Goal: Task Accomplishment & Management: Complete application form

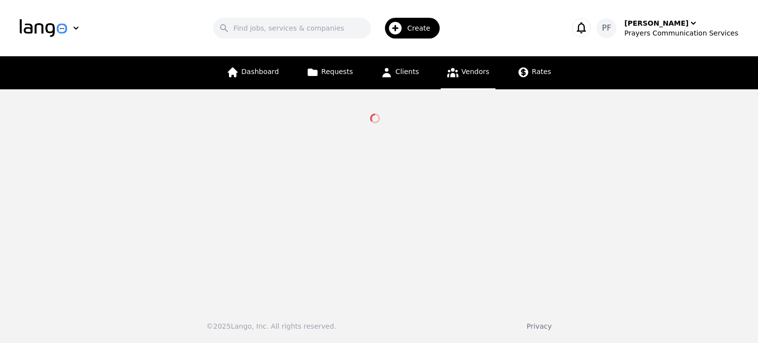
click at [472, 73] on span "Vendors" at bounding box center [476, 72] width 28 height 8
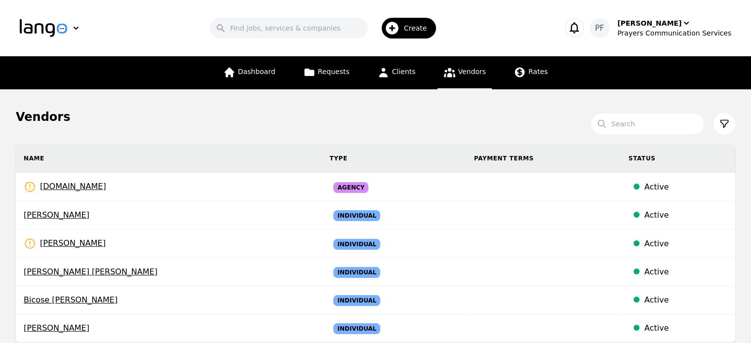
click at [426, 27] on span "Create" at bounding box center [419, 28] width 30 height 10
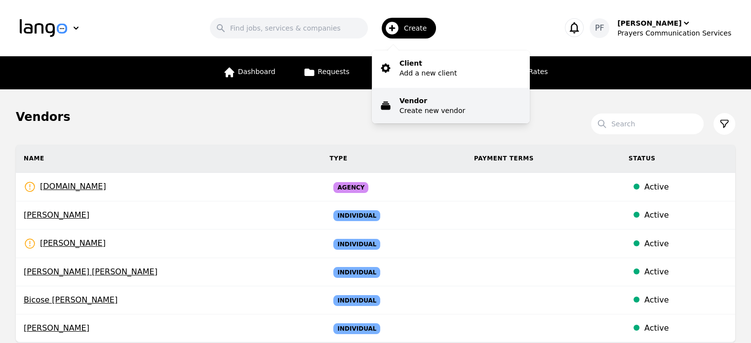
click at [438, 110] on p "Create new vendor" at bounding box center [432, 111] width 66 height 10
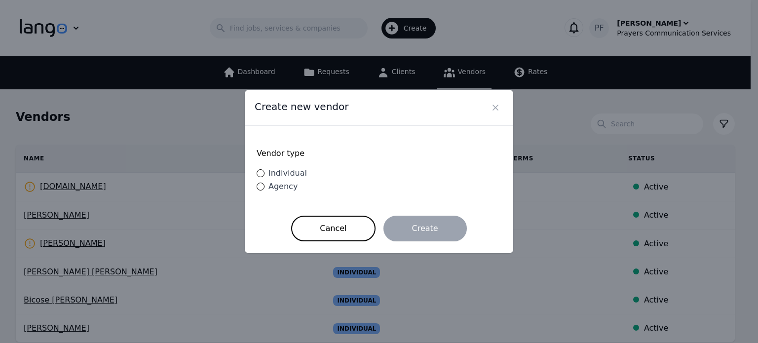
click at [300, 173] on span "Individual" at bounding box center [288, 172] width 39 height 9
click at [265, 173] on input "Individual" at bounding box center [261, 173] width 8 height 8
radio input "true"
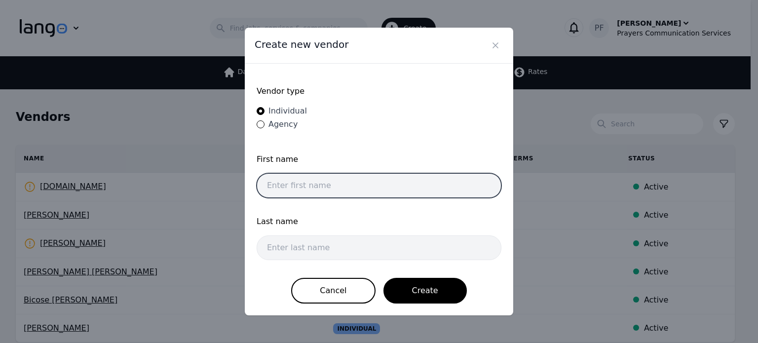
click at [321, 175] on input "text" at bounding box center [379, 185] width 245 height 25
paste input "ifejika"
click at [322, 183] on input "ifejika" at bounding box center [379, 185] width 245 height 25
drag, startPoint x: 322, startPoint y: 183, endPoint x: 253, endPoint y: 181, distance: 68.6
click at [253, 181] on div "Vendor type Individual Agency First name ifejika Last name Cancel Create" at bounding box center [379, 190] width 269 height 252
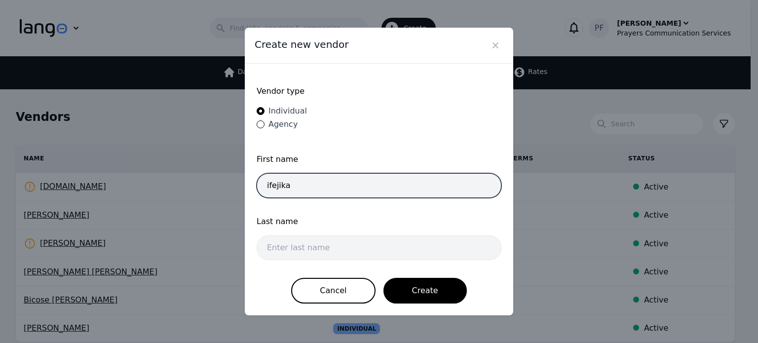
paste input "[PERSON_NAME]"
click at [305, 183] on input "[PERSON_NAME]" at bounding box center [379, 185] width 245 height 25
type input "ifejika"
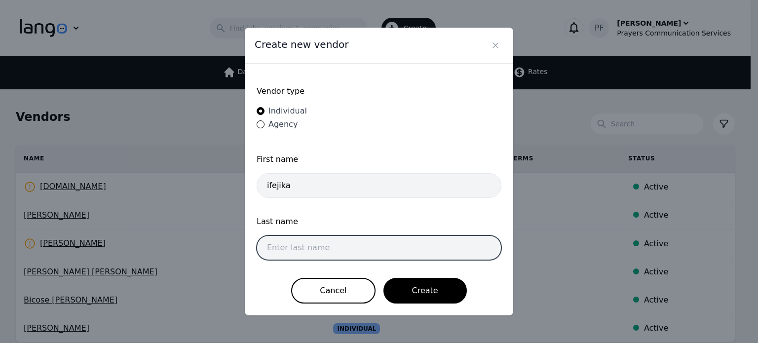
click at [318, 241] on input "text" at bounding box center [379, 247] width 245 height 25
paste input "[PERSON_NAME]"
type input "[PERSON_NAME]"
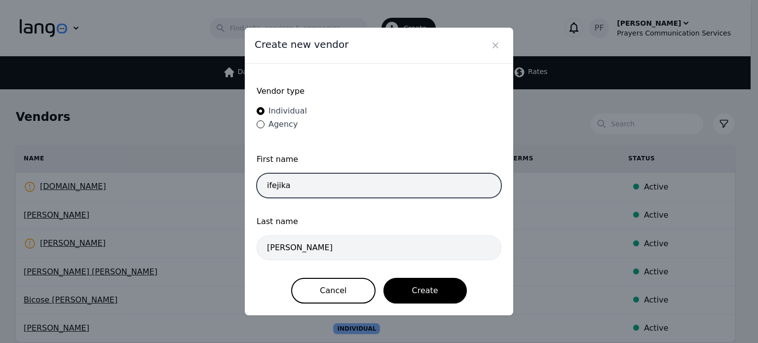
click at [269, 181] on input "ifejika" at bounding box center [379, 185] width 245 height 25
type input "Ifejika"
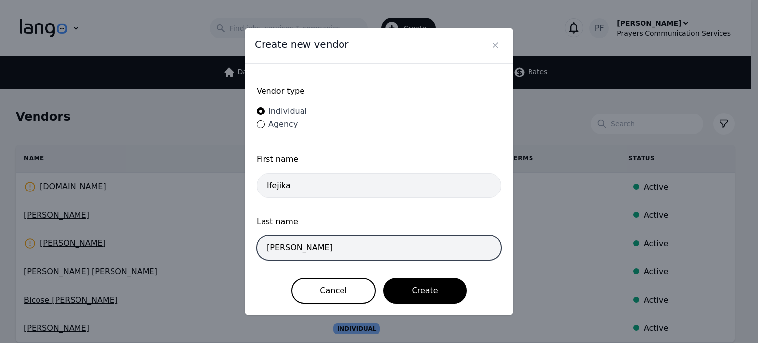
click at [269, 248] on input "[PERSON_NAME]" at bounding box center [379, 247] width 245 height 25
type input "[PERSON_NAME]"
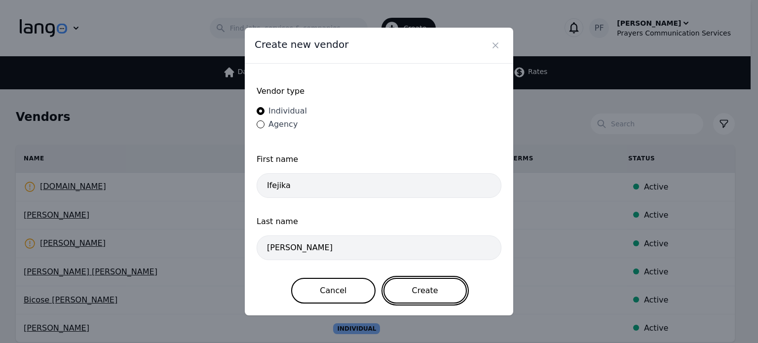
click at [436, 292] on button "Create" at bounding box center [425, 291] width 83 height 26
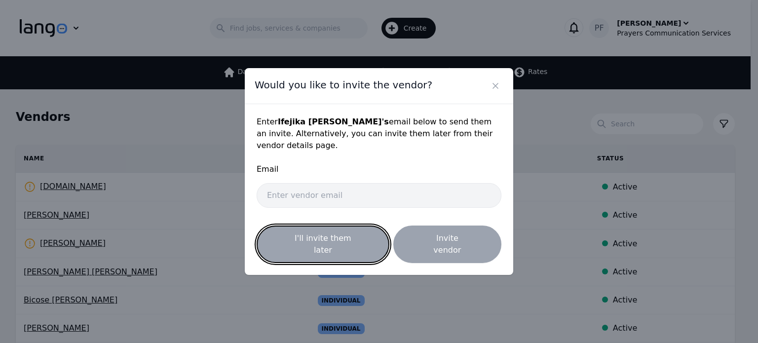
click at [349, 240] on button "I'll invite them later" at bounding box center [323, 245] width 133 height 38
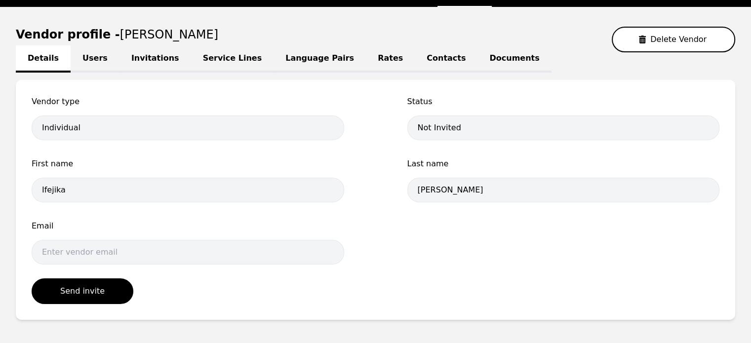
scroll to position [32, 0]
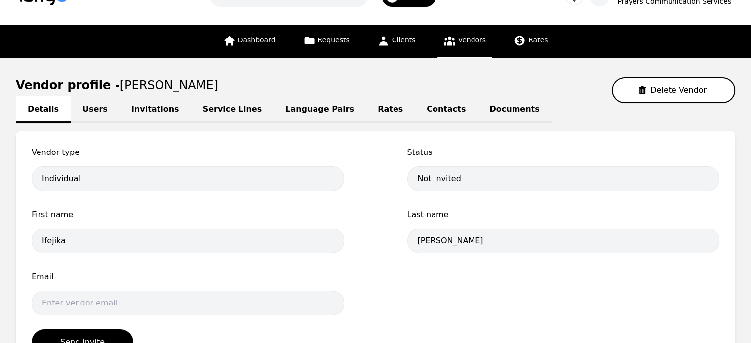
click at [228, 109] on link "Service Lines" at bounding box center [232, 109] width 83 height 27
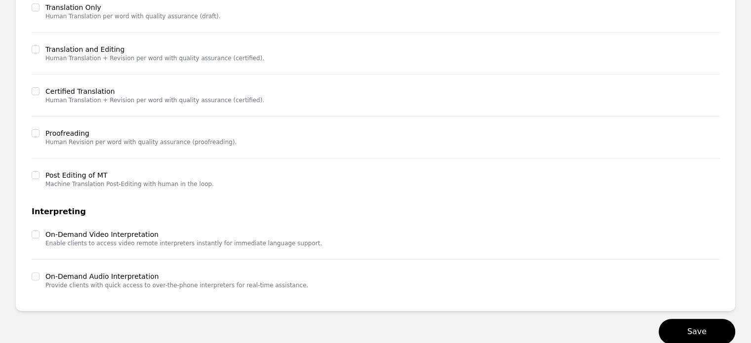
scroll to position [294, 0]
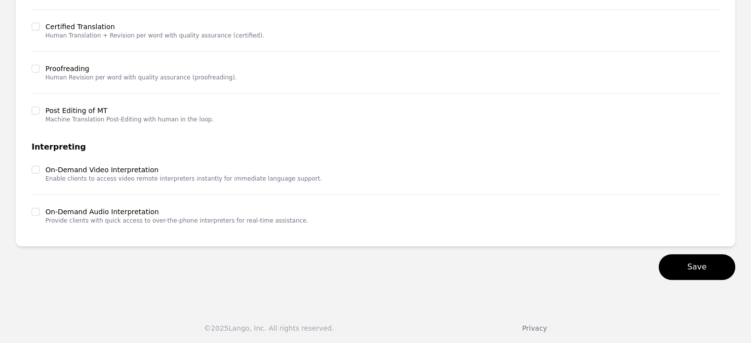
click at [30, 211] on div "Select Service Lines Select All Deselect All Human Translation Translation Only…" at bounding box center [375, 58] width 719 height 378
click at [36, 211] on input "checkbox" at bounding box center [36, 212] width 8 height 8
checkbox input "true"
click at [33, 171] on input "checkbox" at bounding box center [36, 170] width 8 height 8
checkbox input "true"
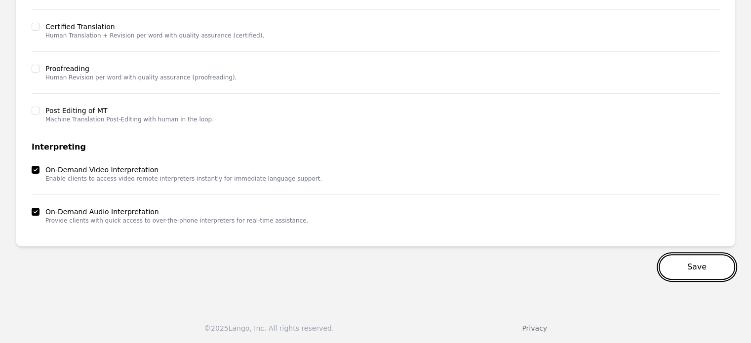
click at [713, 262] on button "Save" at bounding box center [697, 267] width 77 height 26
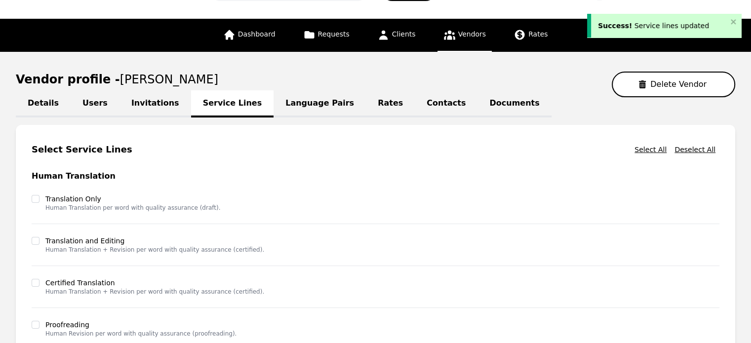
scroll to position [0, 0]
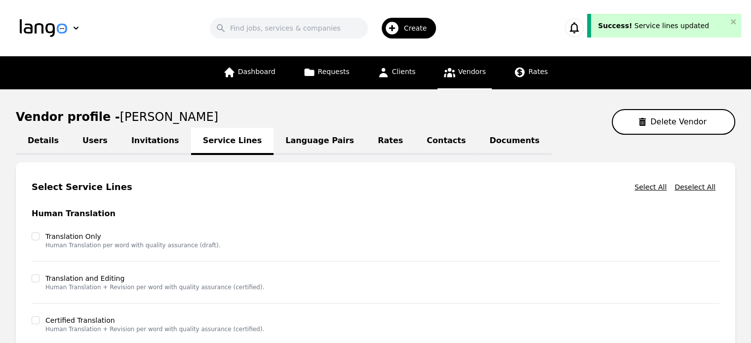
click at [278, 148] on link "Language Pairs" at bounding box center [319, 141] width 92 height 27
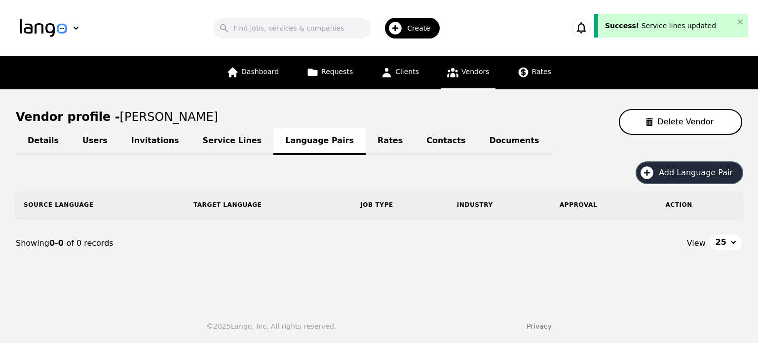
click at [690, 172] on span "Add Language Pair" at bounding box center [699, 173] width 81 height 12
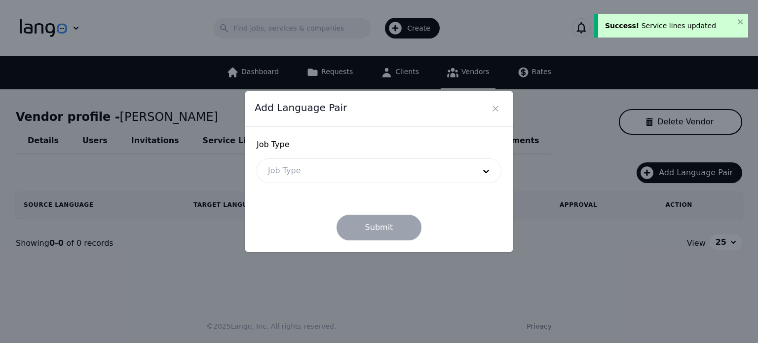
click at [351, 166] on div at bounding box center [364, 171] width 214 height 24
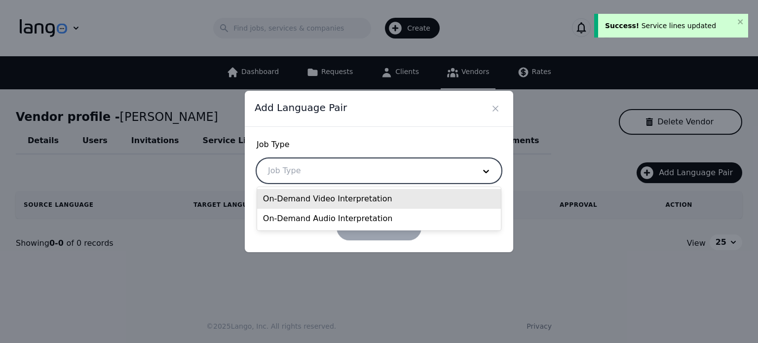
click at [340, 198] on div "On-Demand Video Interpretation" at bounding box center [379, 199] width 244 height 20
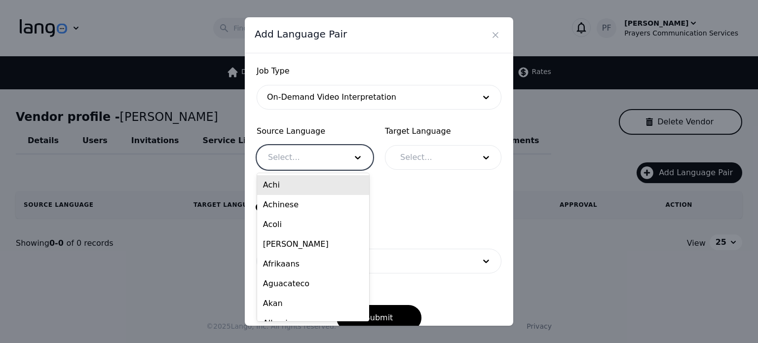
click at [315, 159] on div at bounding box center [300, 158] width 86 height 24
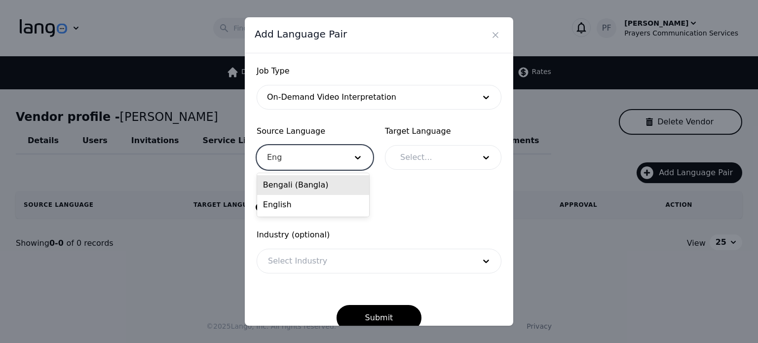
type input "Engl"
click at [324, 179] on div "English" at bounding box center [313, 185] width 112 height 20
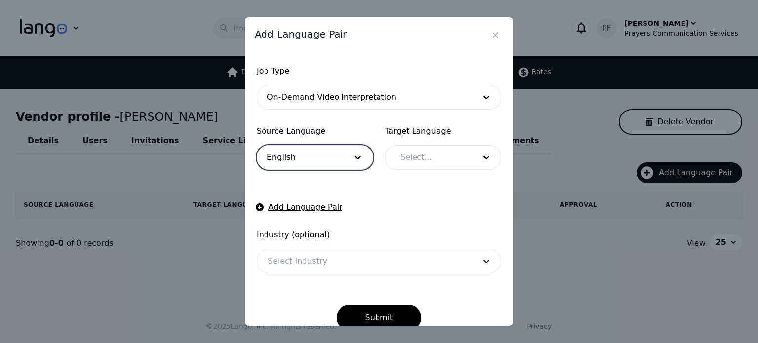
click at [424, 155] on div at bounding box center [430, 158] width 82 height 24
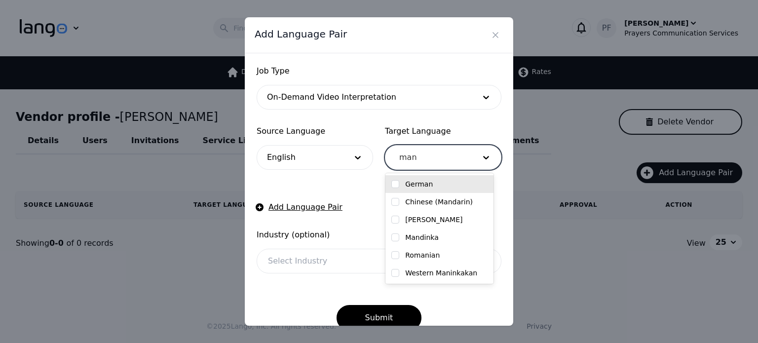
type input "mand"
click at [395, 183] on input "checkbox" at bounding box center [395, 184] width 8 height 8
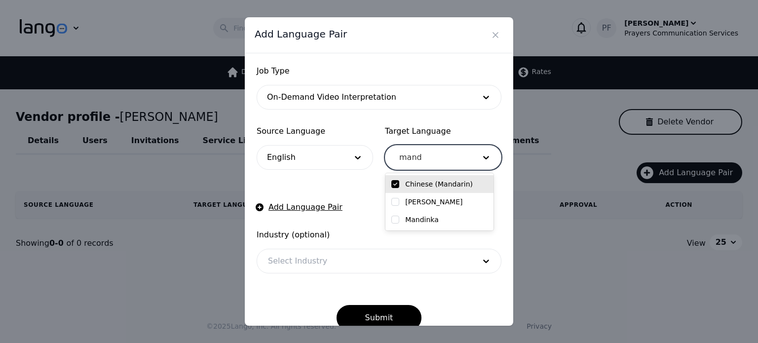
checkbox input "true"
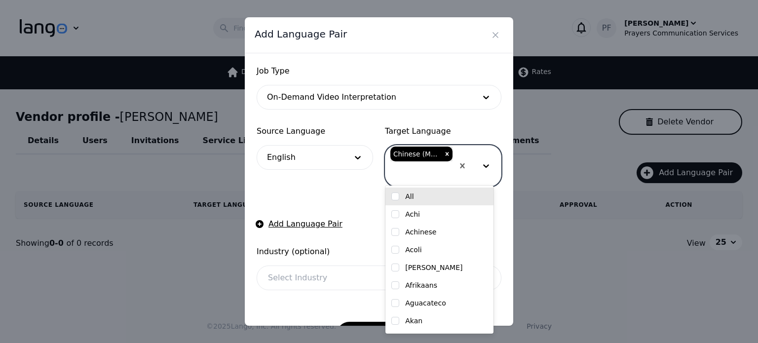
scroll to position [32, 0]
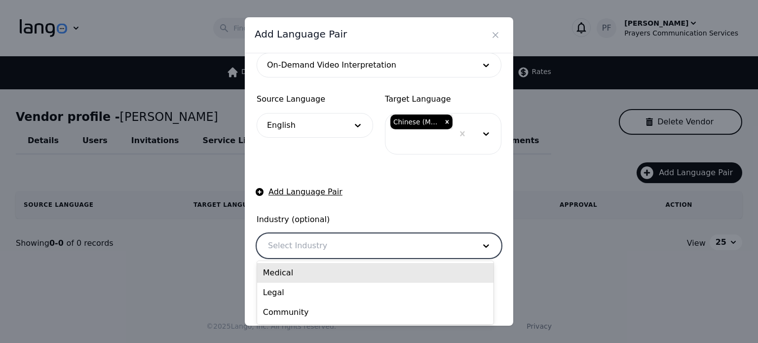
click at [361, 240] on div at bounding box center [364, 246] width 214 height 24
click at [293, 280] on div "Medical" at bounding box center [375, 273] width 236 height 20
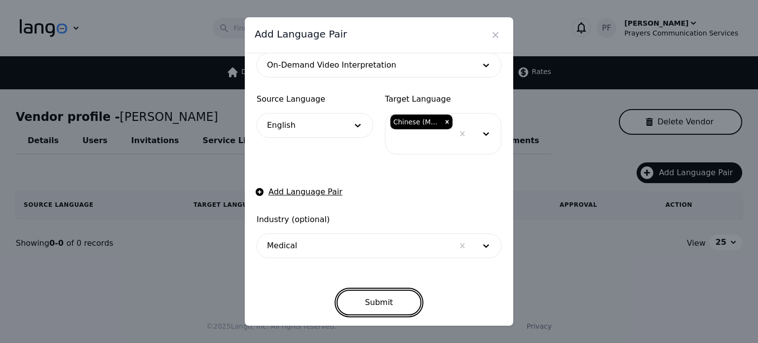
click at [364, 301] on button "Submit" at bounding box center [379, 303] width 85 height 26
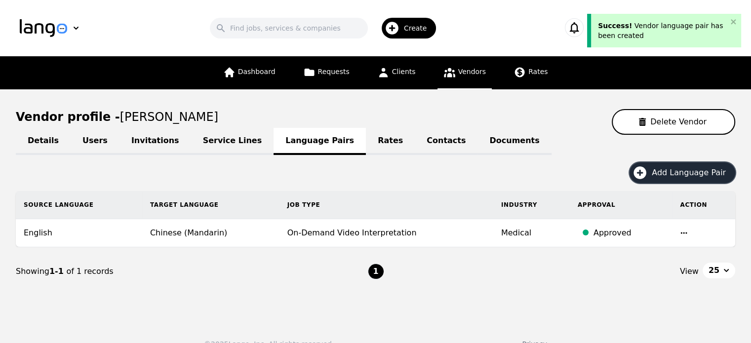
click at [648, 169] on icon "button" at bounding box center [640, 173] width 16 height 16
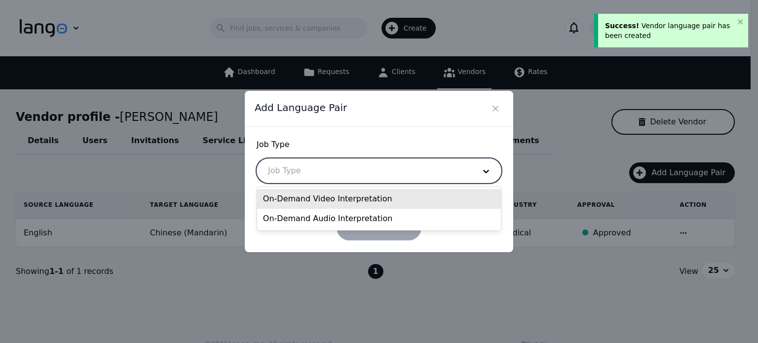
click at [322, 177] on div at bounding box center [364, 171] width 214 height 24
click at [315, 196] on div "On-Demand Video Interpretation" at bounding box center [379, 199] width 244 height 20
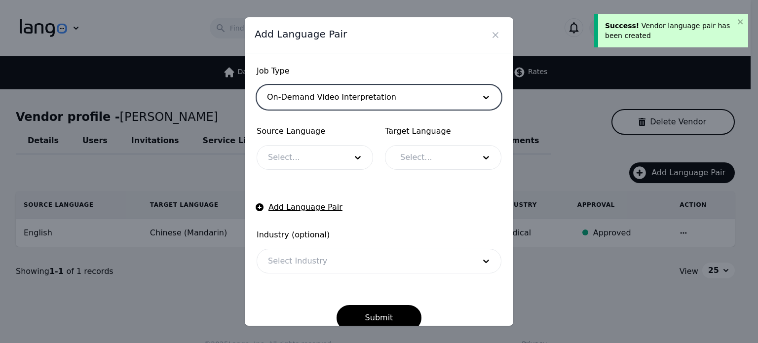
click at [278, 160] on div at bounding box center [300, 158] width 86 height 24
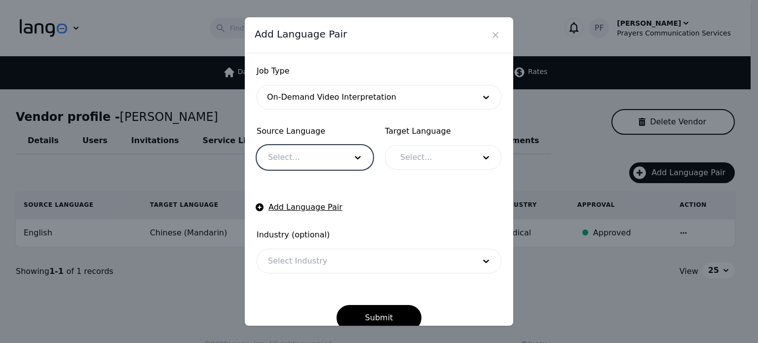
click at [278, 160] on div at bounding box center [300, 158] width 86 height 24
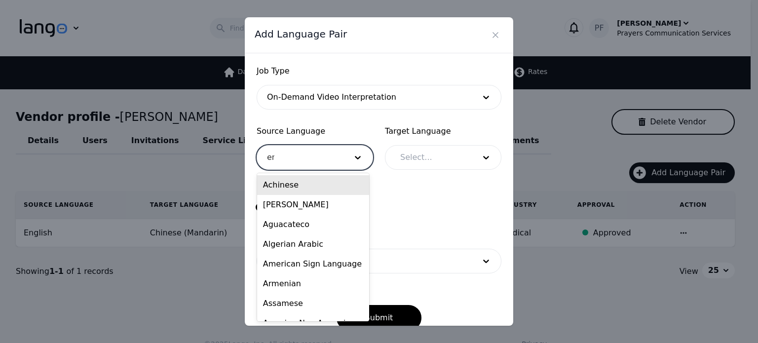
type input "eng"
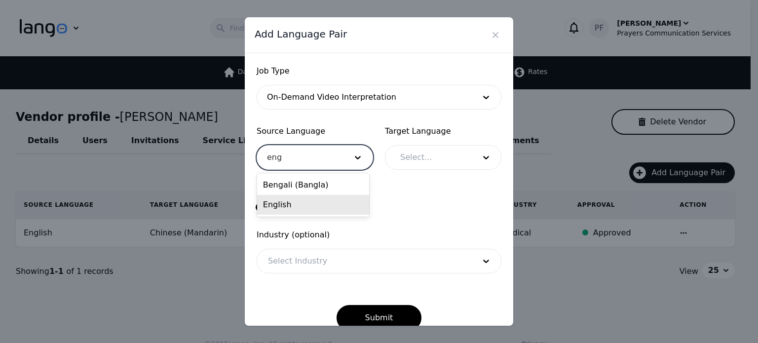
click at [318, 202] on div "English" at bounding box center [313, 205] width 112 height 20
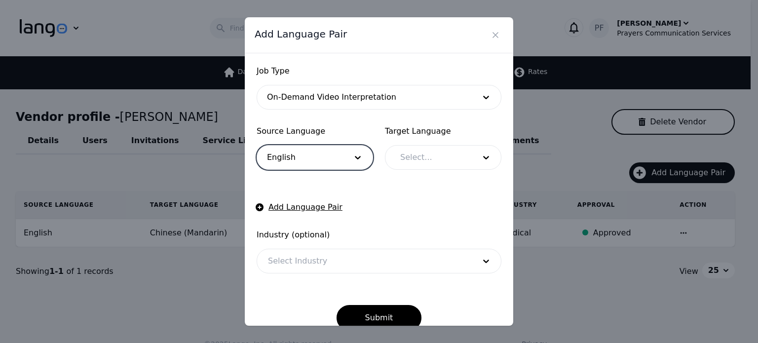
click at [422, 161] on div at bounding box center [430, 158] width 82 height 24
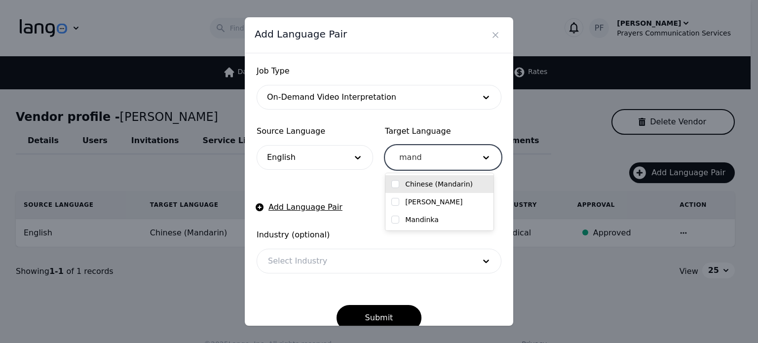
type input "manda"
click at [422, 181] on label "Chinese (Mandarin)" at bounding box center [439, 184] width 68 height 10
checkbox input "true"
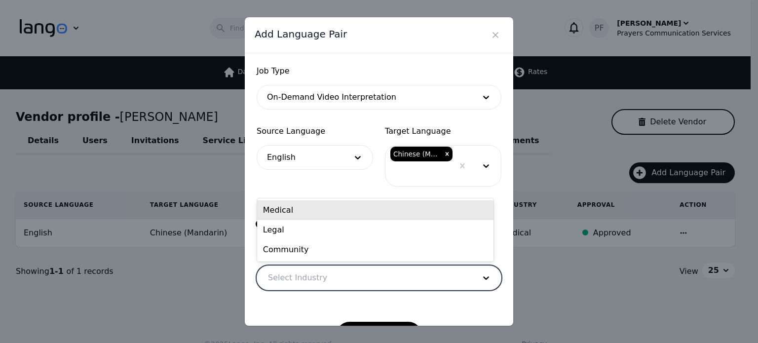
click at [328, 285] on div at bounding box center [364, 278] width 214 height 24
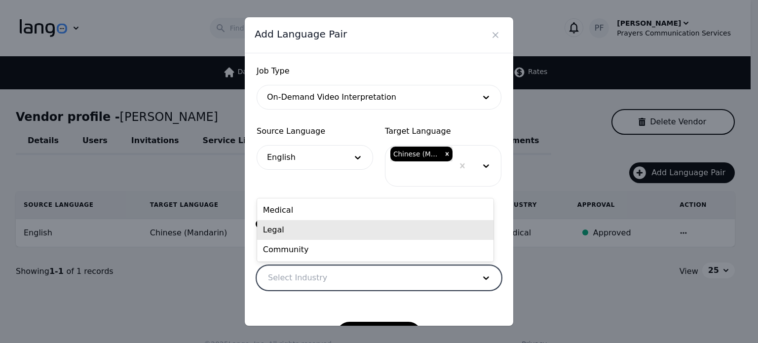
click at [282, 224] on div "Legal" at bounding box center [375, 230] width 236 height 20
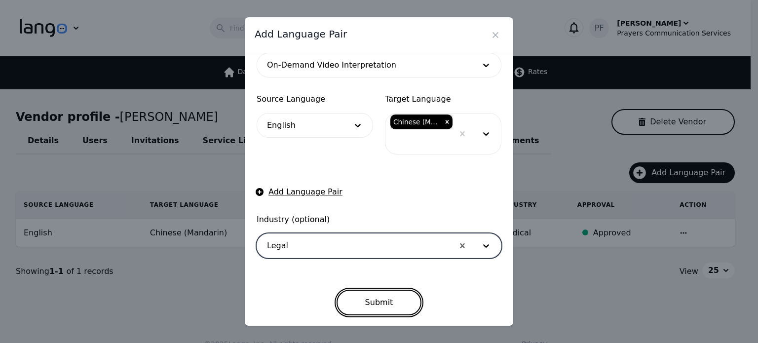
click at [365, 294] on button "Submit" at bounding box center [379, 303] width 85 height 26
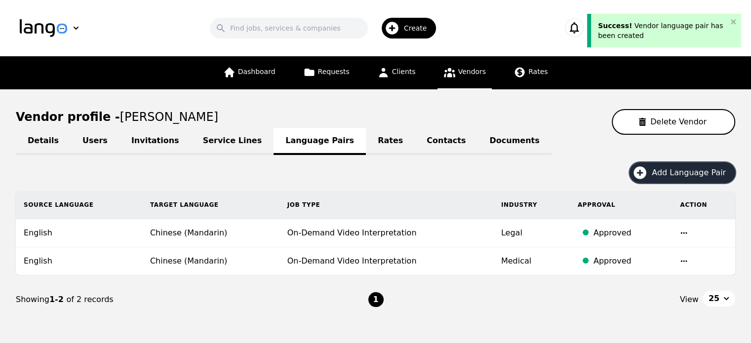
click at [656, 166] on button "Add Language Pair" at bounding box center [682, 172] width 106 height 21
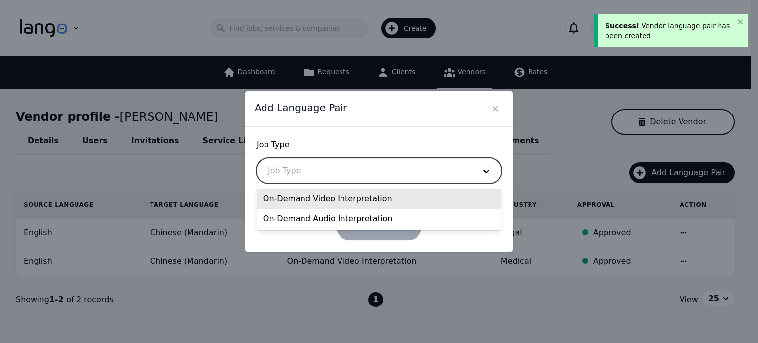
click at [310, 165] on div at bounding box center [364, 171] width 214 height 24
click at [309, 194] on div "On-Demand Video Interpretation" at bounding box center [379, 199] width 244 height 20
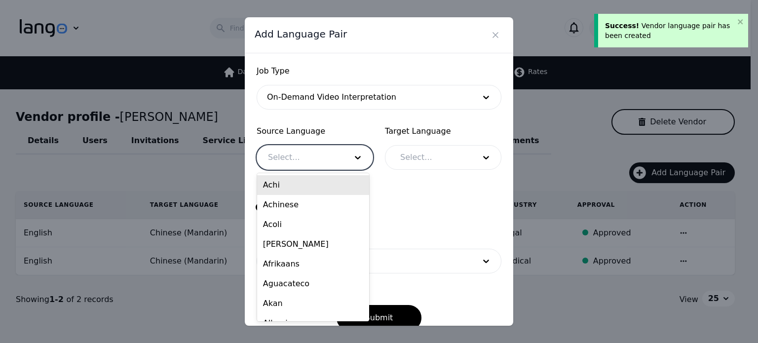
click at [283, 160] on div at bounding box center [300, 158] width 86 height 24
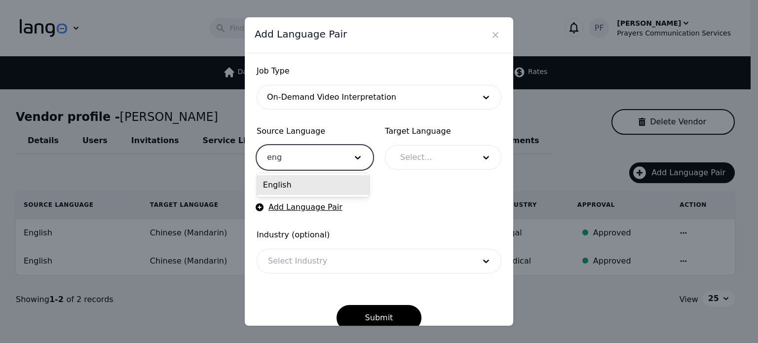
type input "engl"
click at [292, 177] on div "English" at bounding box center [313, 185] width 112 height 20
click at [432, 163] on div at bounding box center [430, 158] width 82 height 24
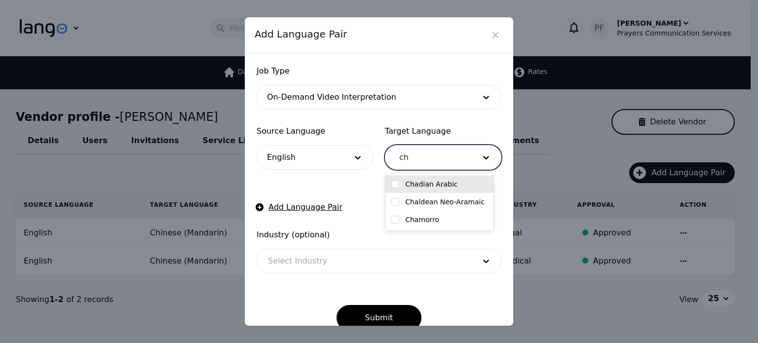
type input "c"
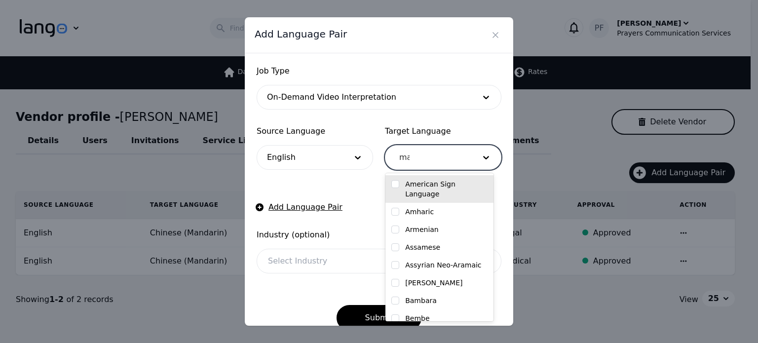
type input "man"
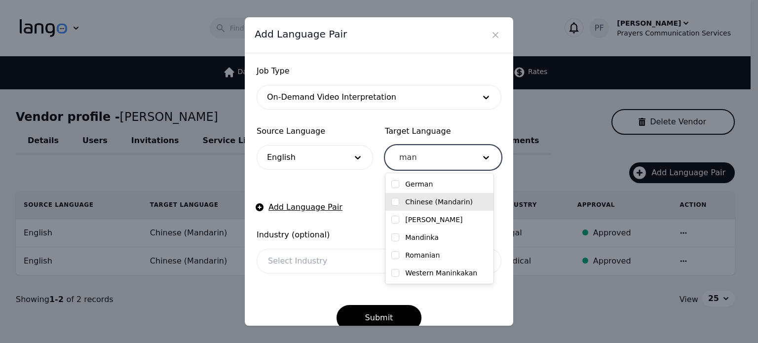
click at [442, 199] on label "Chinese (Mandarin)" at bounding box center [439, 202] width 68 height 10
checkbox input "true"
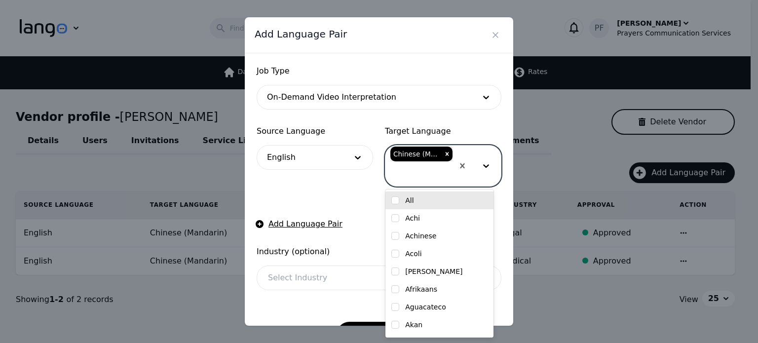
click at [347, 193] on form "Job Type On-Demand Video Interpretation Source Language English Target Language…" at bounding box center [379, 206] width 245 height 282
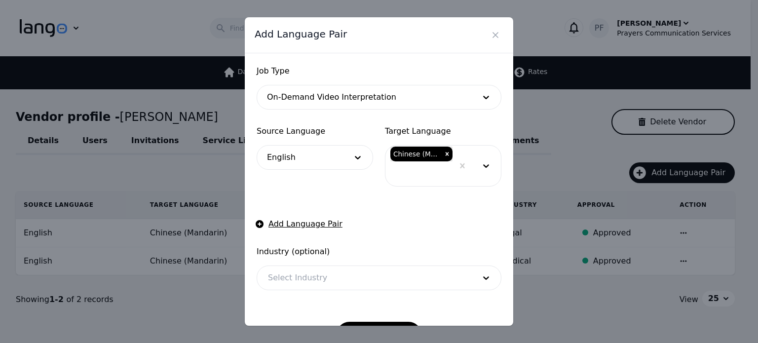
click at [320, 272] on div at bounding box center [364, 278] width 214 height 24
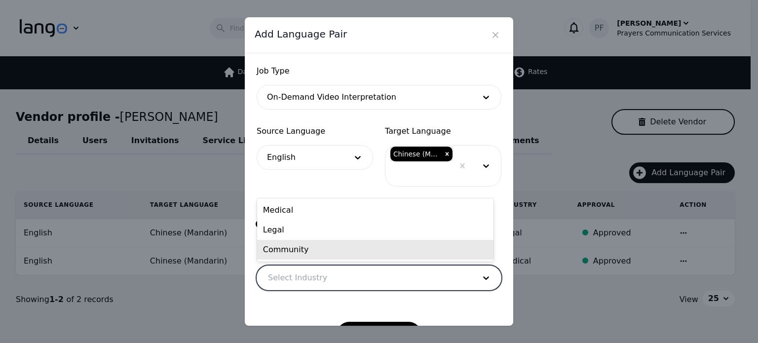
click at [310, 249] on div "Community" at bounding box center [375, 250] width 236 height 20
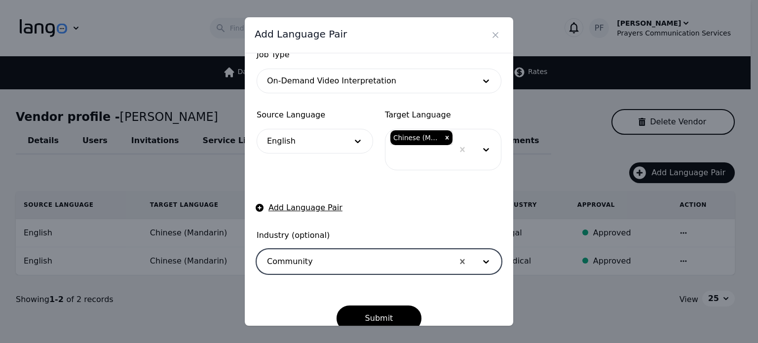
scroll to position [32, 0]
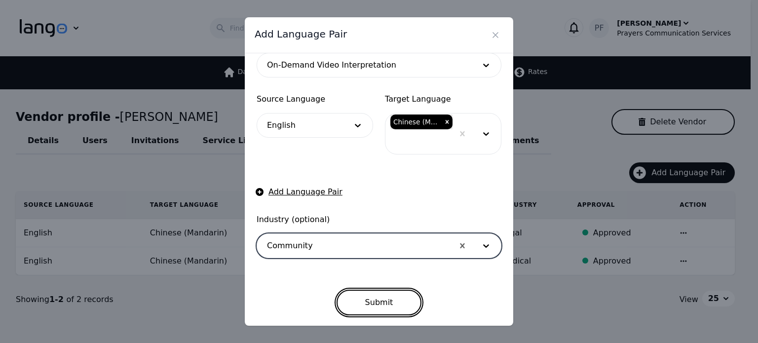
click at [378, 300] on button "Submit" at bounding box center [379, 303] width 85 height 26
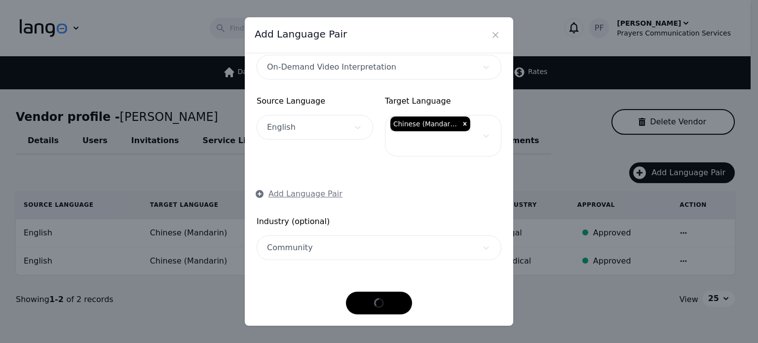
scroll to position [30, 0]
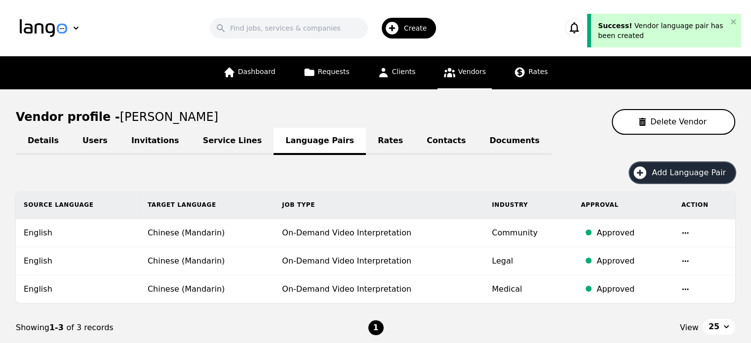
click at [685, 175] on span "Add Language Pair" at bounding box center [692, 173] width 81 height 12
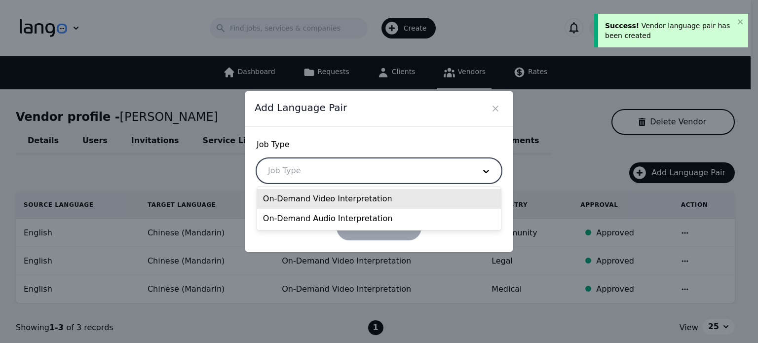
click at [426, 164] on div at bounding box center [364, 171] width 214 height 24
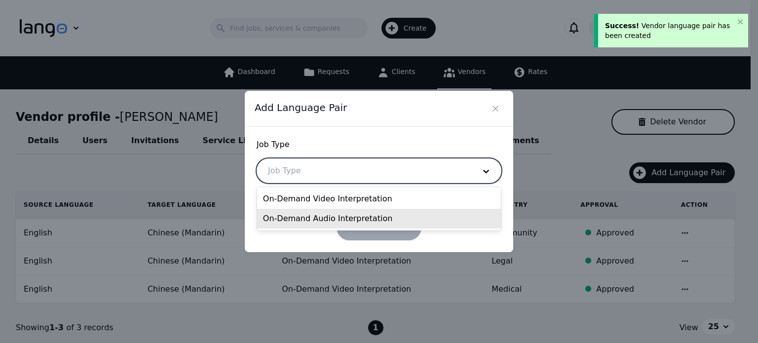
click at [363, 219] on div "On-Demand Audio Interpretation" at bounding box center [379, 219] width 244 height 20
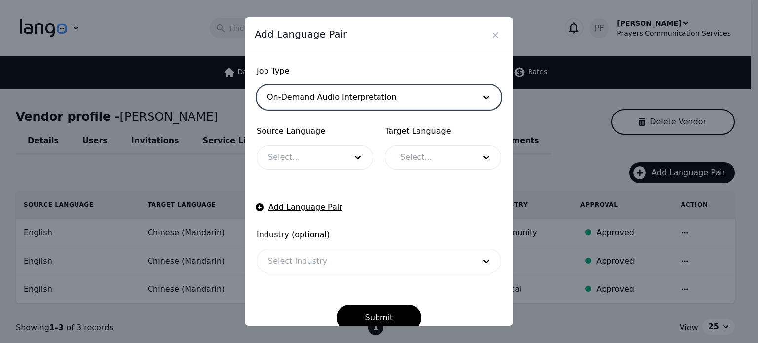
click at [302, 159] on div at bounding box center [300, 158] width 86 height 24
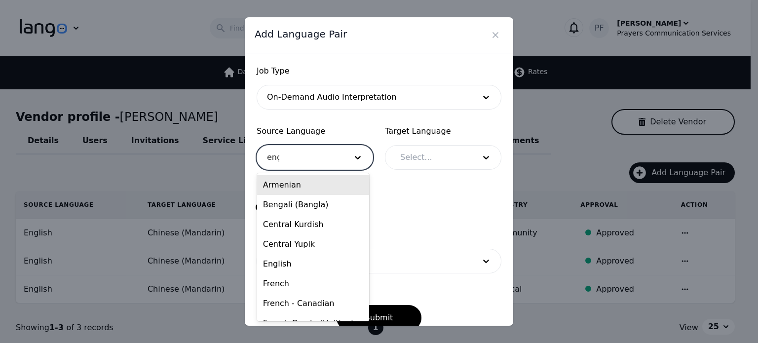
type input "engl"
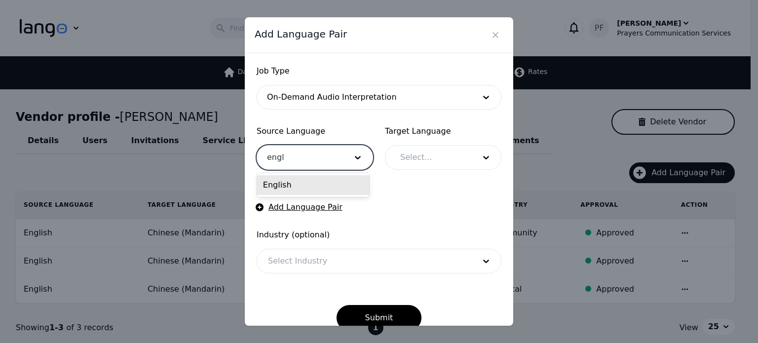
click at [308, 186] on div "English" at bounding box center [313, 185] width 112 height 20
click at [425, 153] on div at bounding box center [430, 158] width 82 height 24
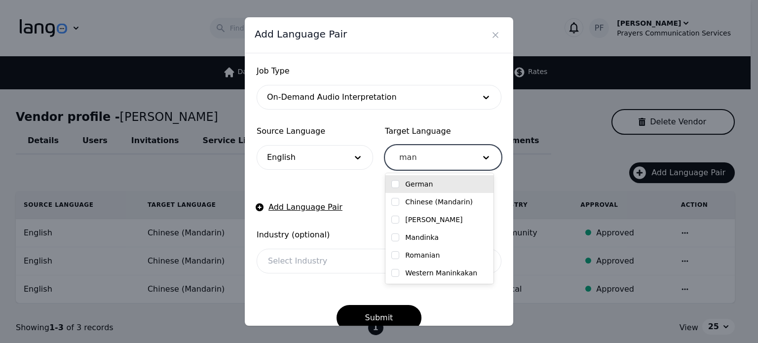
type input "mand"
click at [418, 186] on label "Chinese (Mandarin)" at bounding box center [439, 184] width 68 height 10
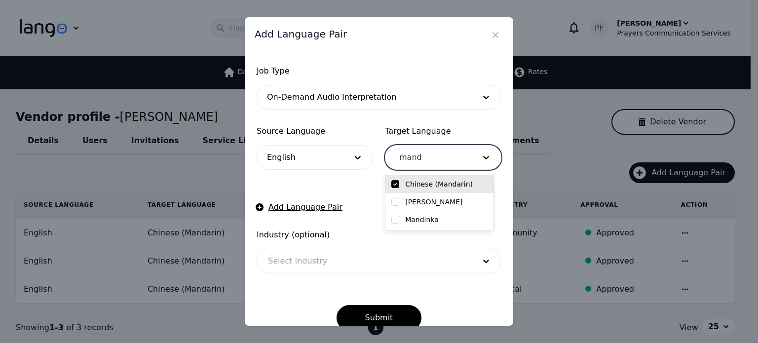
checkbox input "true"
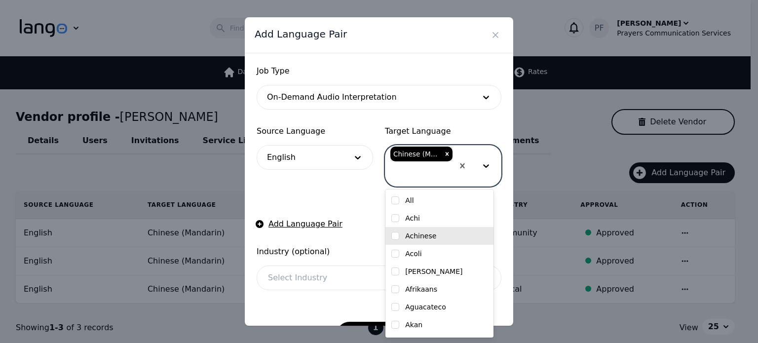
click at [314, 277] on div at bounding box center [364, 278] width 214 height 24
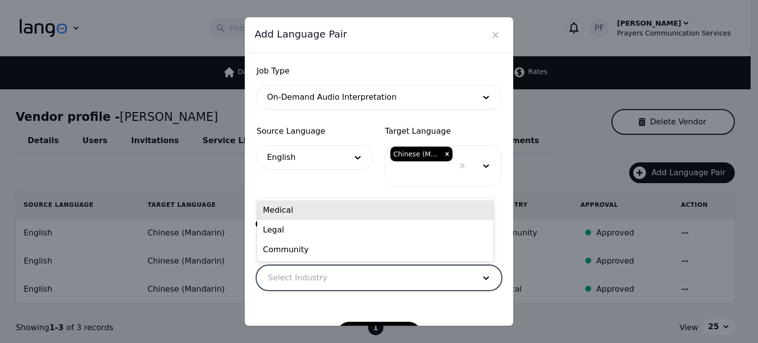
click at [298, 213] on div "Medical" at bounding box center [375, 210] width 236 height 20
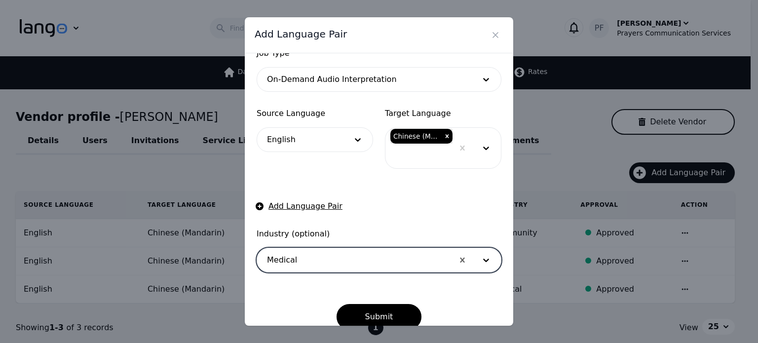
scroll to position [32, 0]
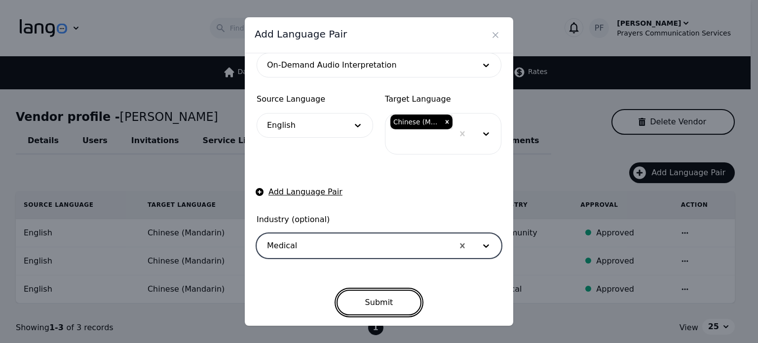
click at [381, 304] on button "Submit" at bounding box center [379, 303] width 85 height 26
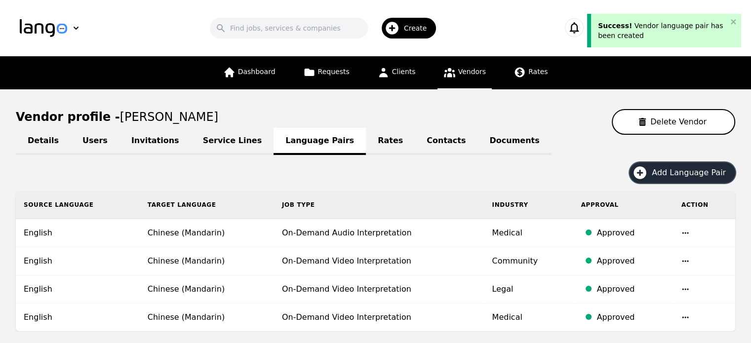
click at [669, 172] on span "Add Language Pair" at bounding box center [692, 173] width 81 height 12
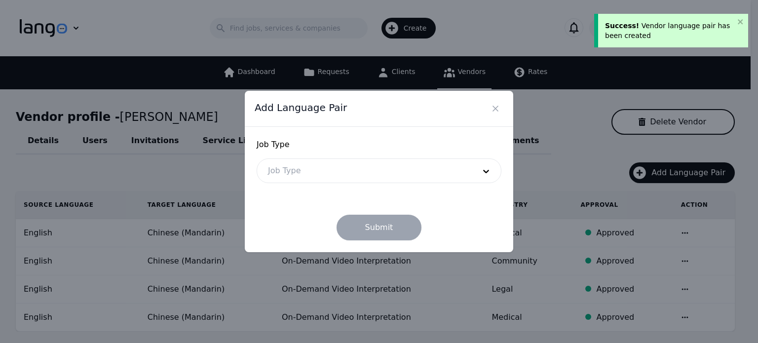
click at [320, 171] on div at bounding box center [364, 171] width 214 height 24
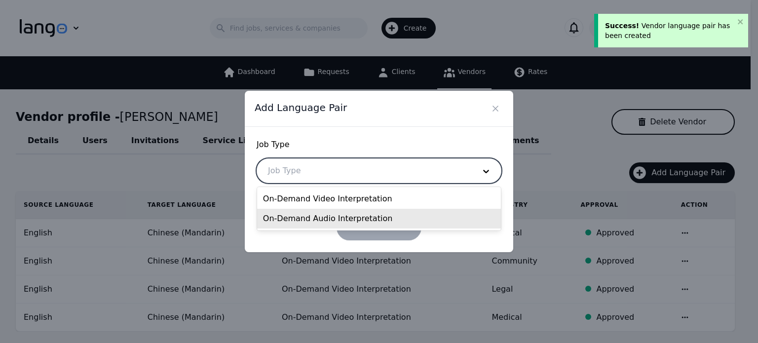
click at [316, 219] on div "On-Demand Audio Interpretation" at bounding box center [379, 219] width 244 height 20
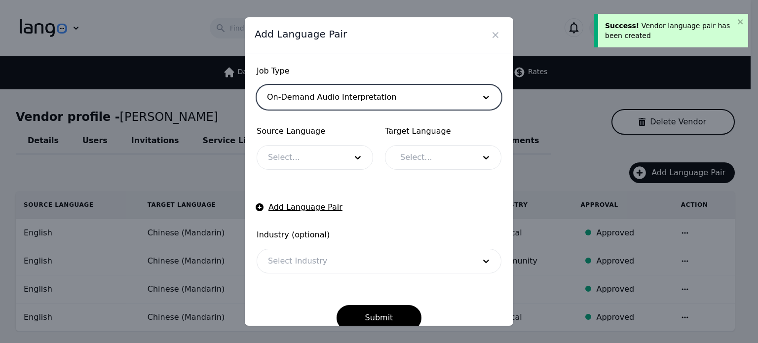
click at [291, 155] on div at bounding box center [300, 158] width 86 height 24
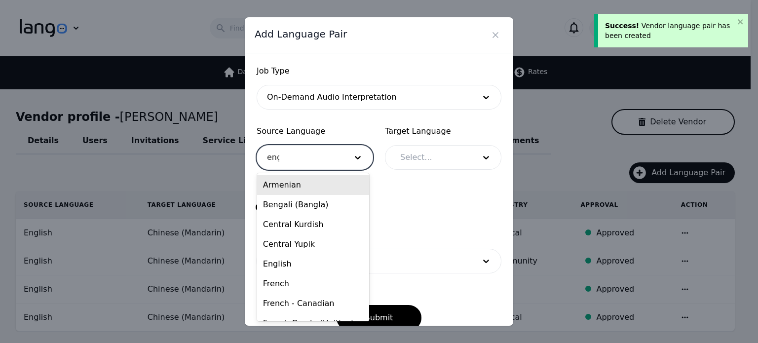
type input "engl"
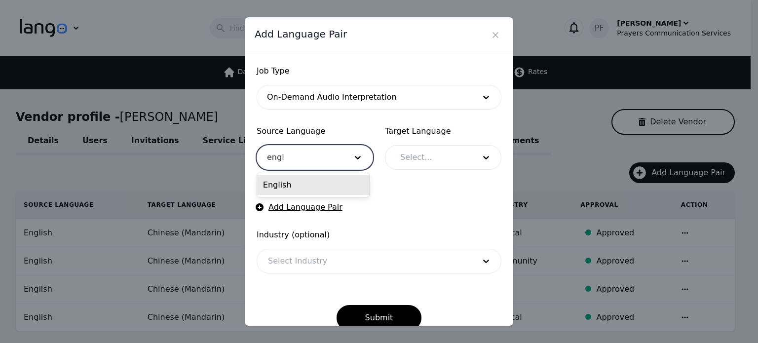
click at [317, 187] on div "English" at bounding box center [313, 185] width 112 height 20
click at [412, 163] on div at bounding box center [430, 158] width 82 height 24
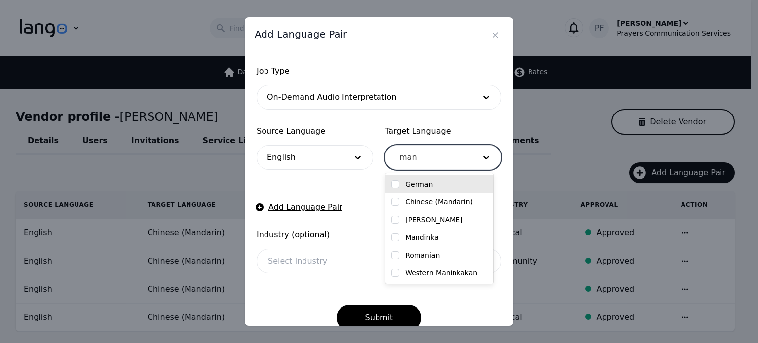
type input "mand"
click at [421, 181] on label "Chinese (Mandarin)" at bounding box center [439, 184] width 68 height 10
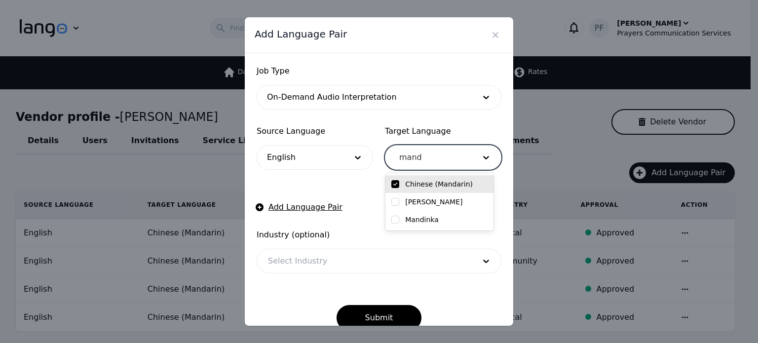
checkbox input "true"
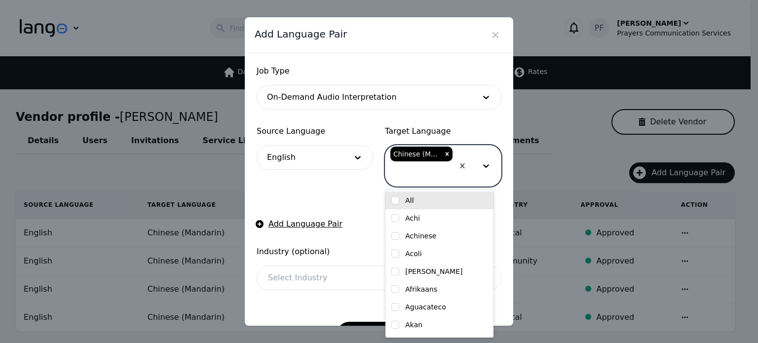
click at [316, 270] on div at bounding box center [364, 278] width 214 height 24
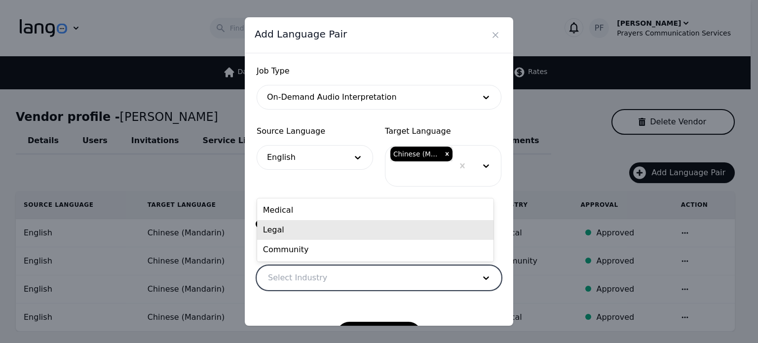
click at [274, 232] on div "Legal" at bounding box center [375, 230] width 236 height 20
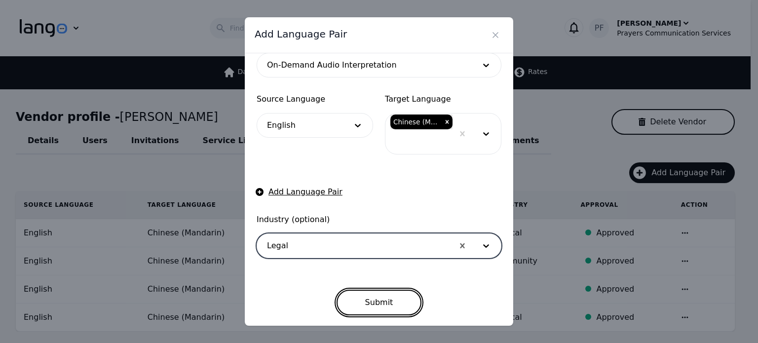
click at [374, 304] on button "Submit" at bounding box center [379, 303] width 85 height 26
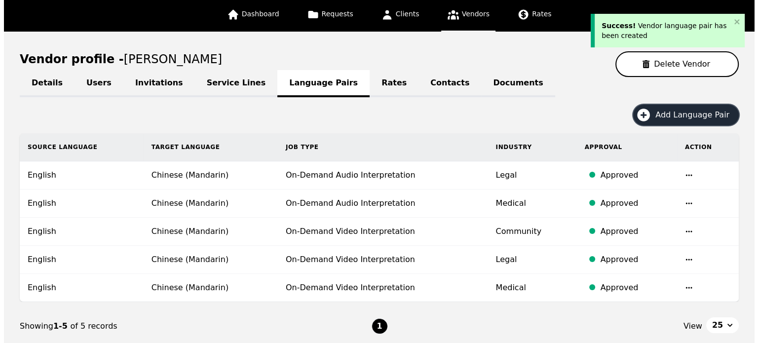
scroll to position [0, 0]
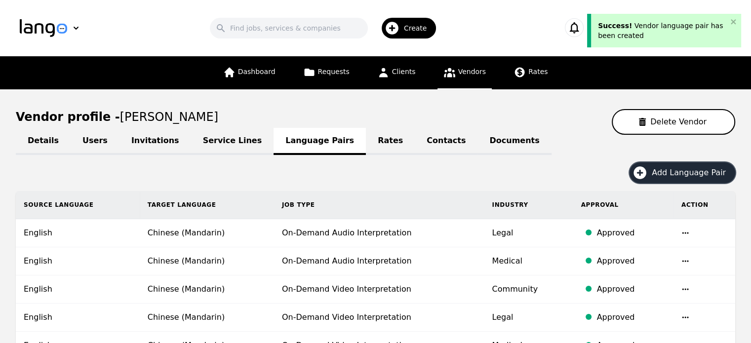
click at [666, 176] on span "Add Language Pair" at bounding box center [692, 173] width 81 height 12
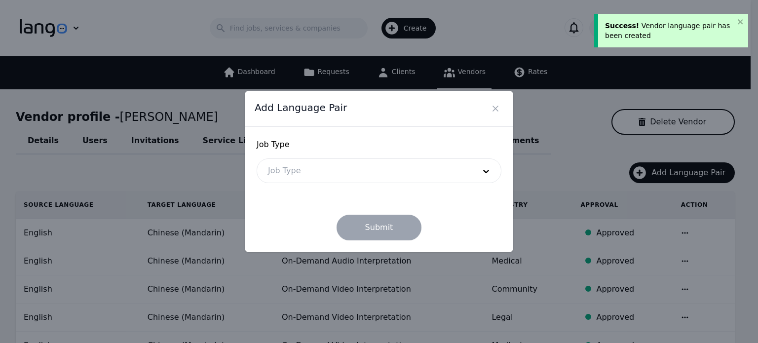
click at [331, 166] on div at bounding box center [364, 171] width 214 height 24
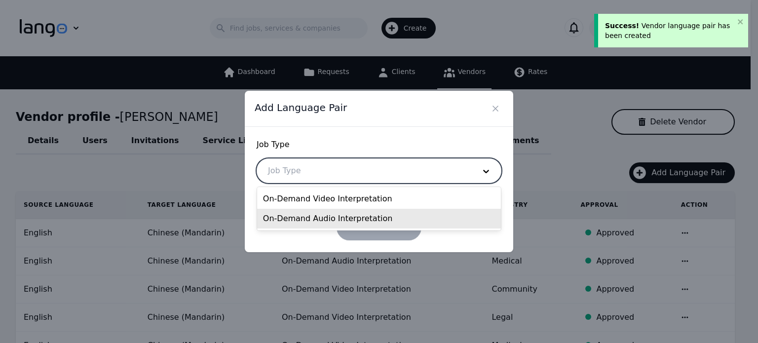
click at [309, 215] on div "On-Demand Audio Interpretation" at bounding box center [379, 219] width 244 height 20
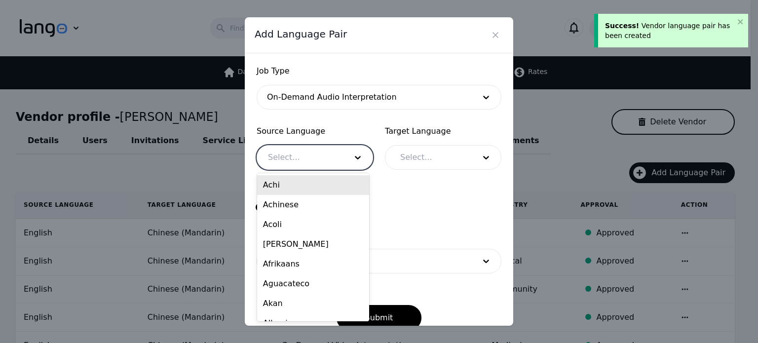
click at [294, 153] on div at bounding box center [300, 158] width 86 height 24
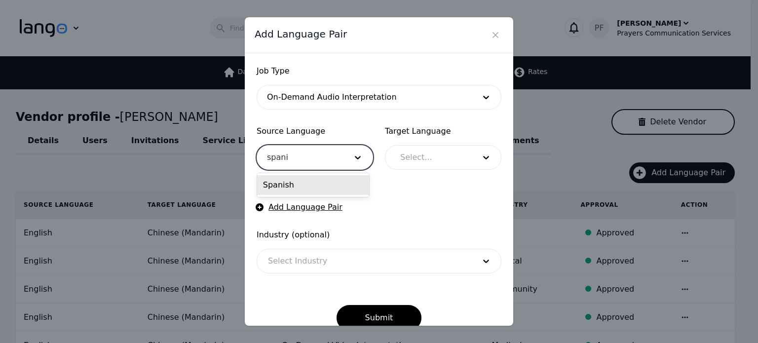
type input "spanis"
click at [289, 186] on div "Spanish" at bounding box center [313, 185] width 112 height 20
click at [428, 163] on div at bounding box center [430, 158] width 82 height 24
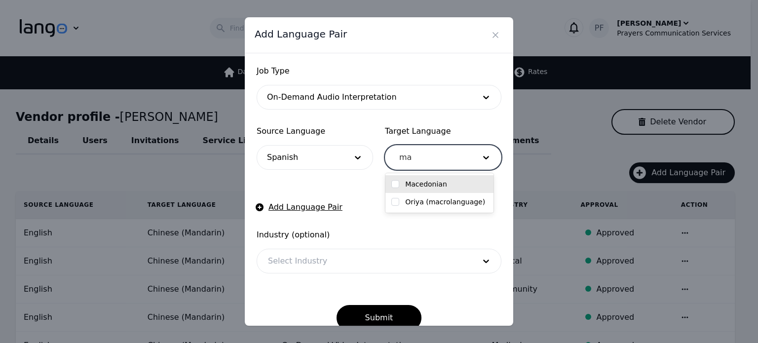
type input "m"
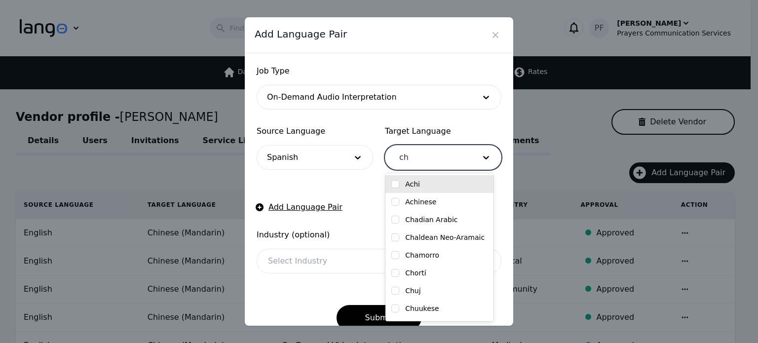
type input "c"
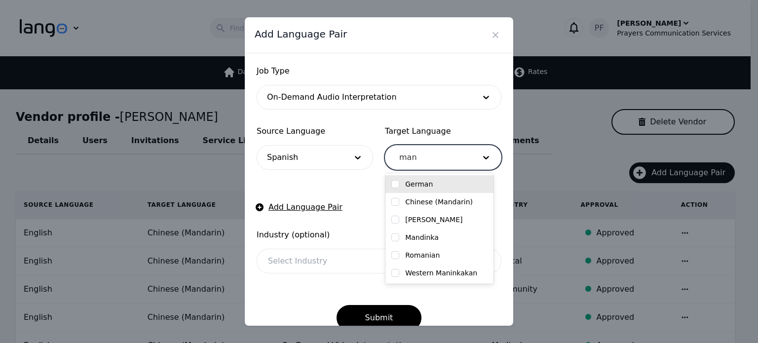
type input "mand"
click at [454, 187] on label "Chinese (Mandarin)" at bounding box center [439, 184] width 68 height 10
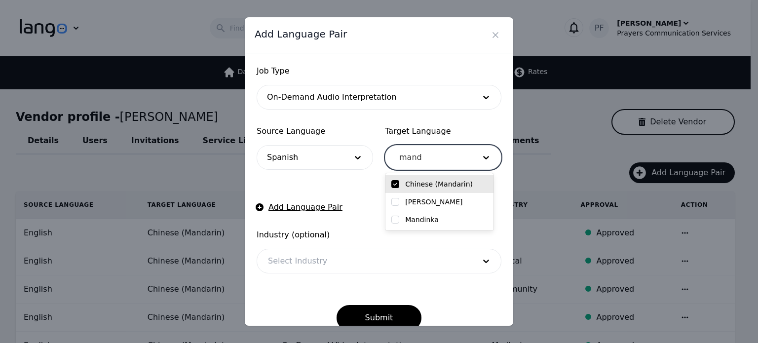
checkbox input "true"
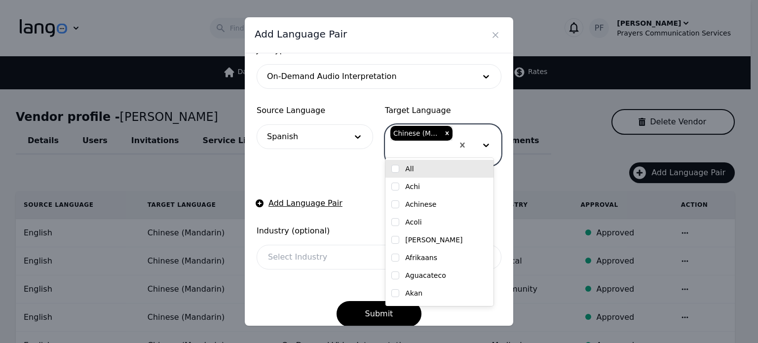
scroll to position [32, 0]
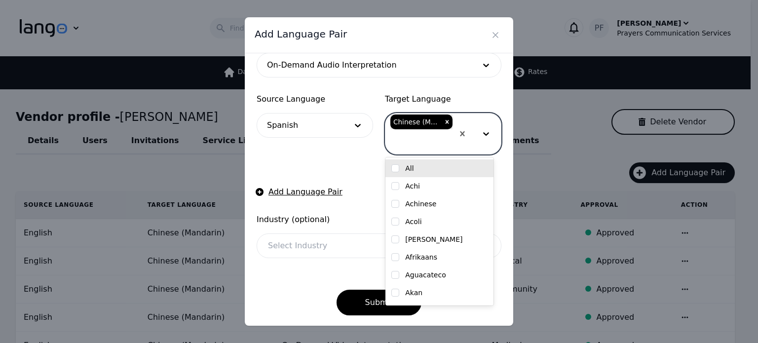
click at [324, 248] on div at bounding box center [364, 246] width 214 height 24
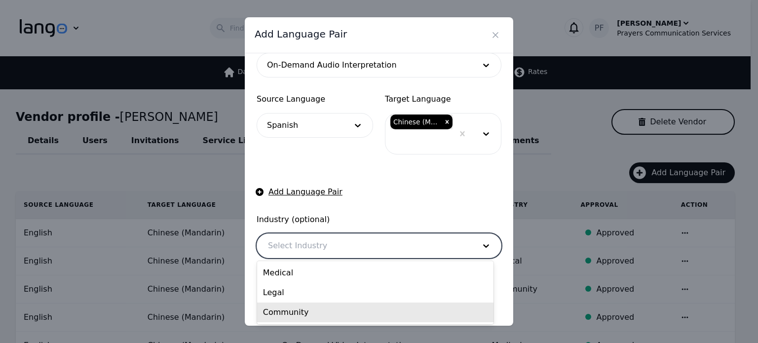
click at [296, 311] on div "Community" at bounding box center [375, 313] width 236 height 20
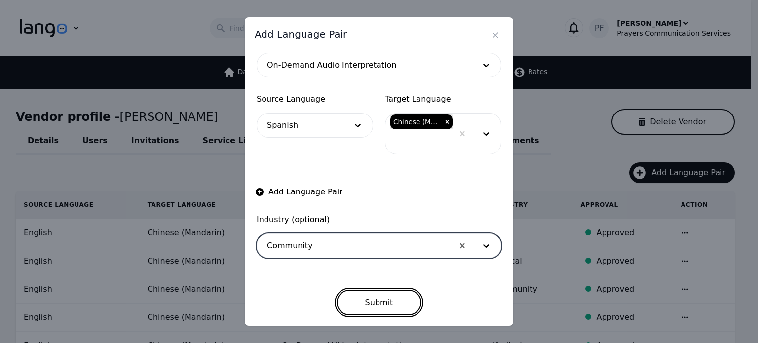
click at [355, 306] on button "Submit" at bounding box center [379, 303] width 85 height 26
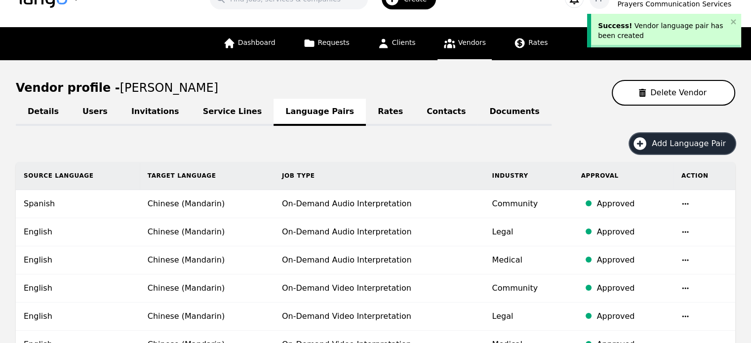
scroll to position [0, 0]
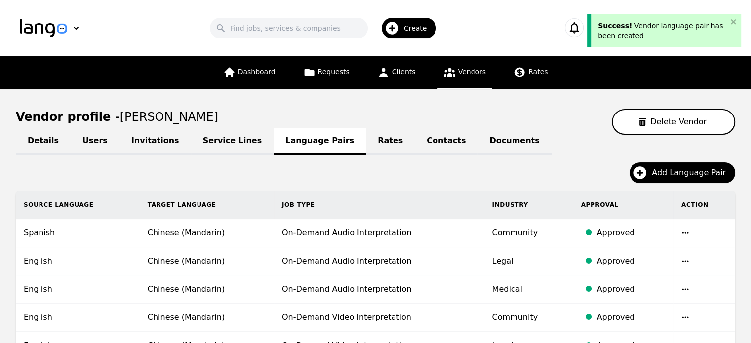
click at [389, 180] on div "Add Language Pair" at bounding box center [375, 176] width 719 height 29
click at [211, 141] on link "Service Lines" at bounding box center [232, 141] width 83 height 27
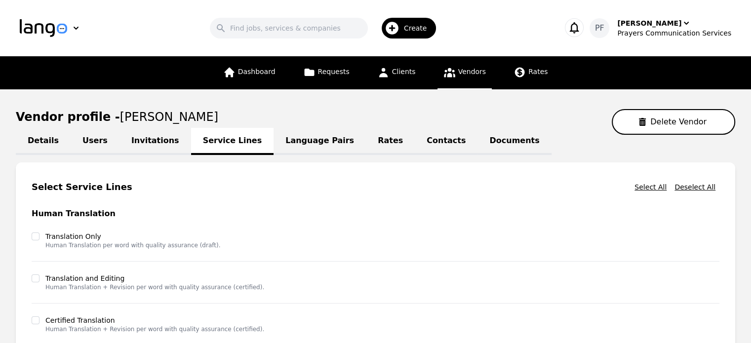
click at [32, 144] on link "Details" at bounding box center [43, 141] width 55 height 27
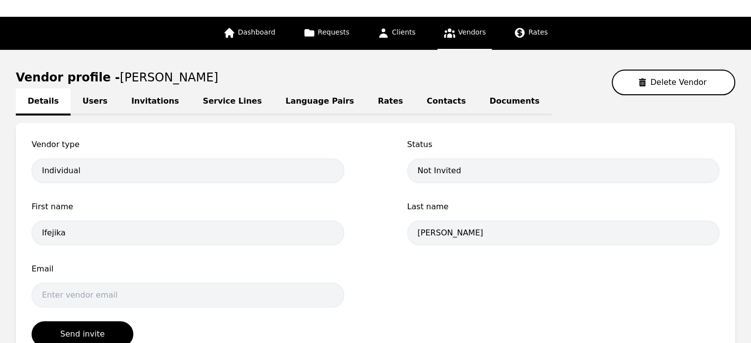
scroll to position [130, 0]
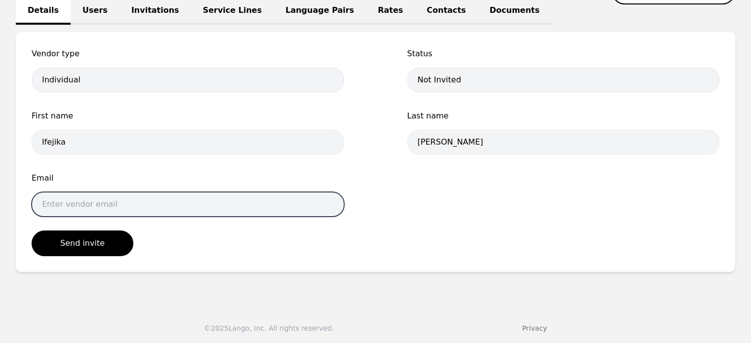
click at [128, 201] on input "email" at bounding box center [188, 204] width 312 height 25
paste input "<[EMAIL_ADDRESS][DOMAIN_NAME]"
click at [45, 201] on input "<[EMAIL_ADDRESS][DOMAIN_NAME]" at bounding box center [188, 204] width 312 height 25
type input "[EMAIL_ADDRESS][DOMAIN_NAME]"
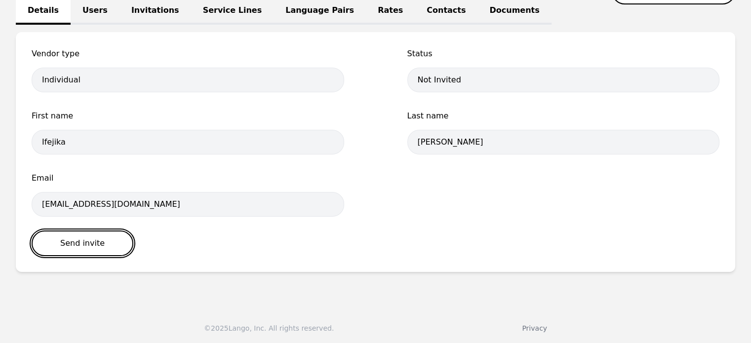
click at [80, 239] on button "Send invite" at bounding box center [83, 244] width 102 height 26
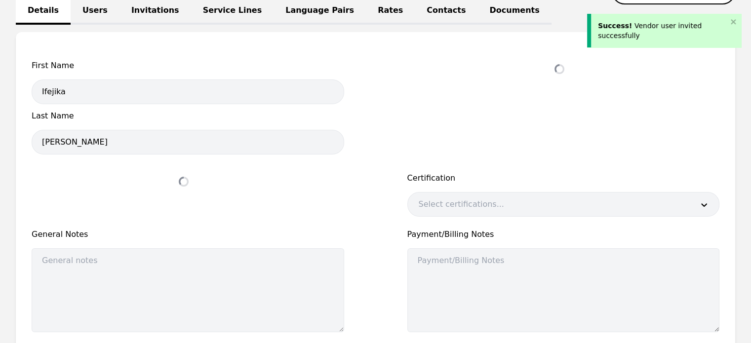
select select "active"
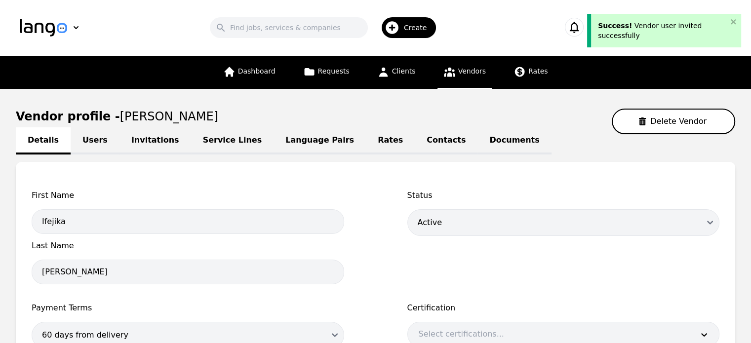
scroll to position [0, 0]
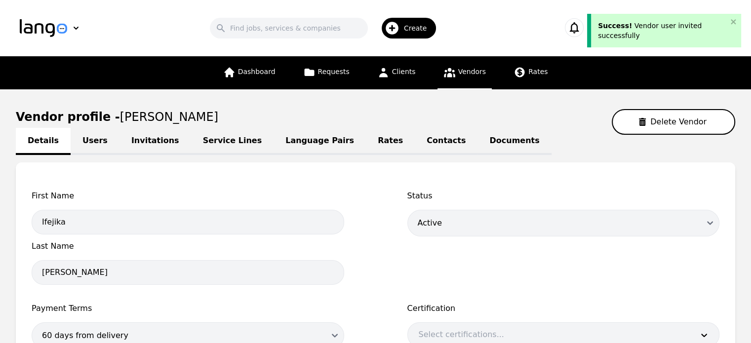
click at [131, 145] on link "Invitations" at bounding box center [155, 141] width 72 height 27
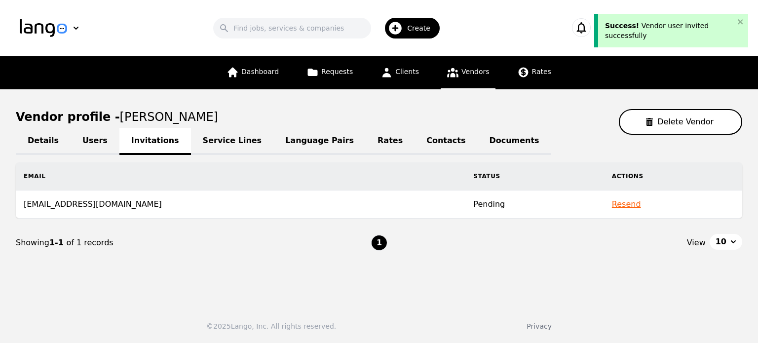
click at [210, 138] on link "Service Lines" at bounding box center [232, 141] width 83 height 27
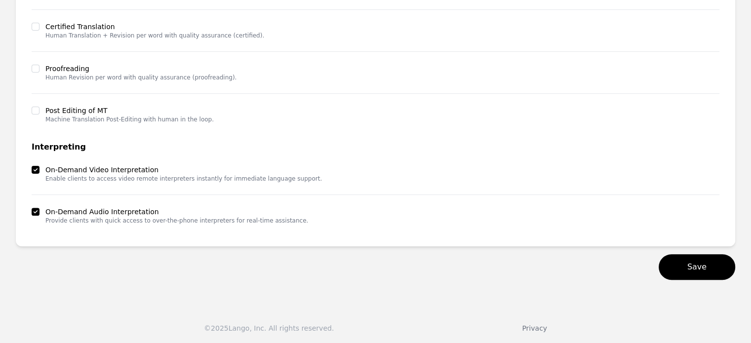
scroll to position [96, 0]
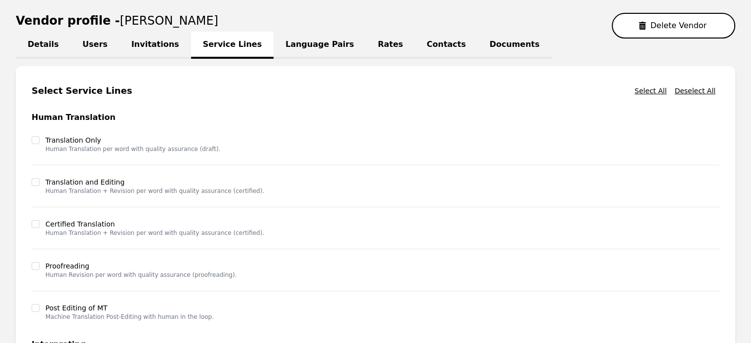
click at [275, 43] on link "Language Pairs" at bounding box center [319, 45] width 92 height 27
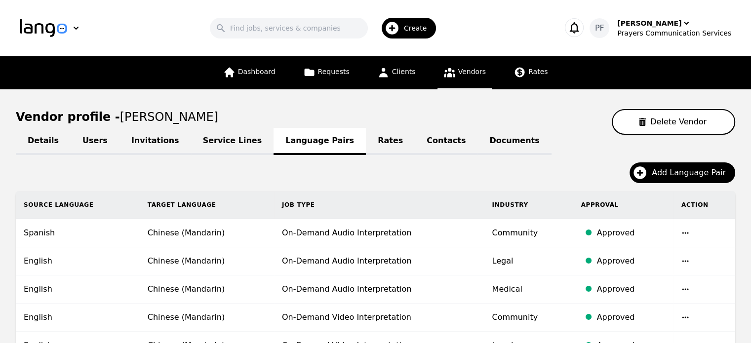
click at [366, 138] on link "Rates" at bounding box center [390, 141] width 49 height 27
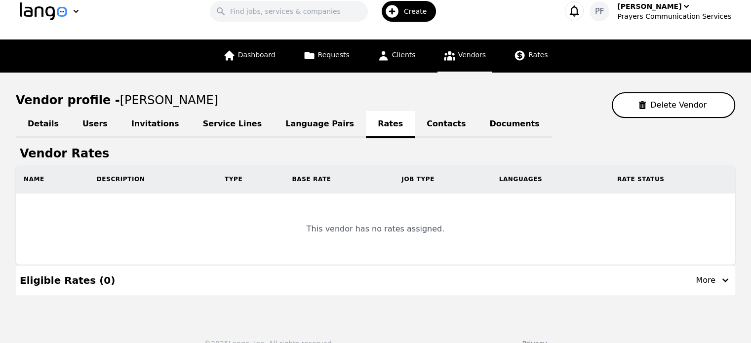
scroll to position [33, 0]
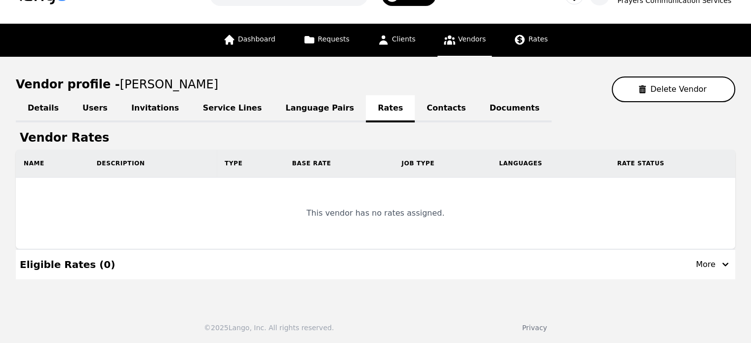
click at [415, 108] on link "Contacts" at bounding box center [446, 108] width 63 height 27
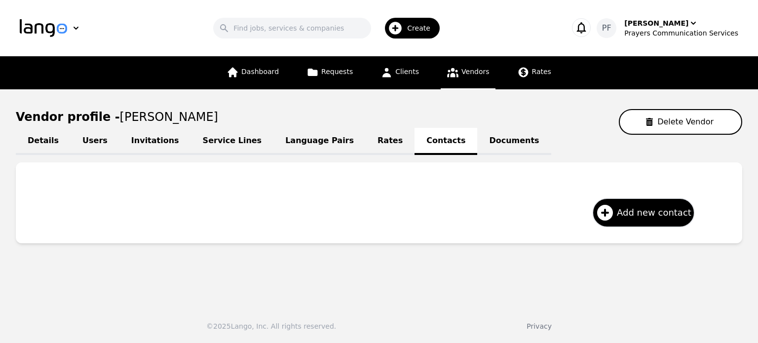
click at [477, 141] on link "Documents" at bounding box center [514, 141] width 74 height 27
